Goal: Information Seeking & Learning: Learn about a topic

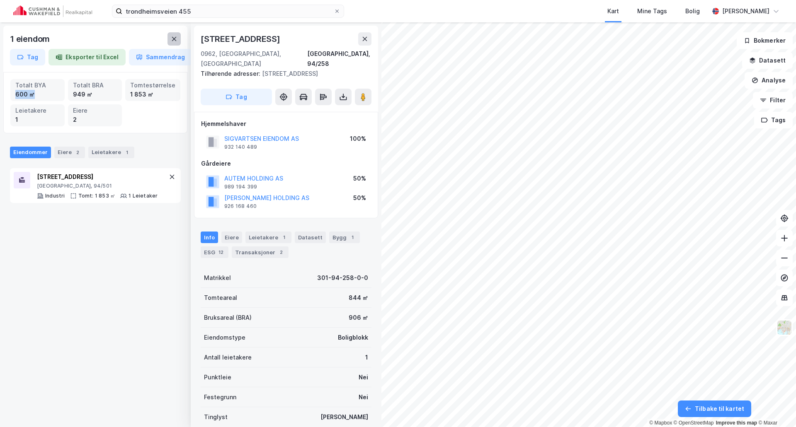
click at [174, 34] on button at bounding box center [173, 38] width 13 height 13
